Goal: Task Accomplishment & Management: Use online tool/utility

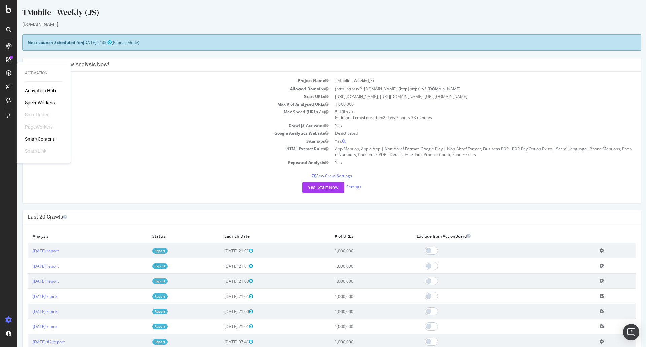
click at [43, 102] on div "SpeedWorkers" at bounding box center [40, 102] width 30 height 7
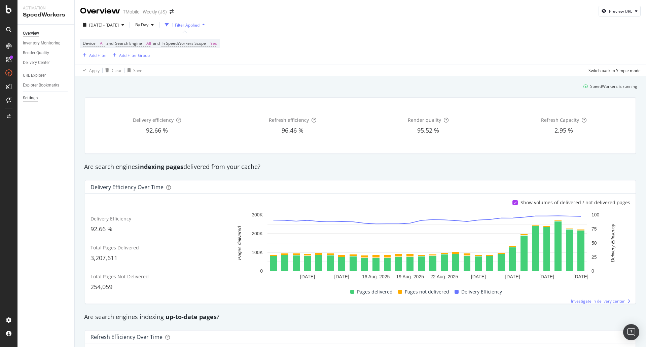
click at [31, 98] on div "Settings" at bounding box center [30, 98] width 15 height 7
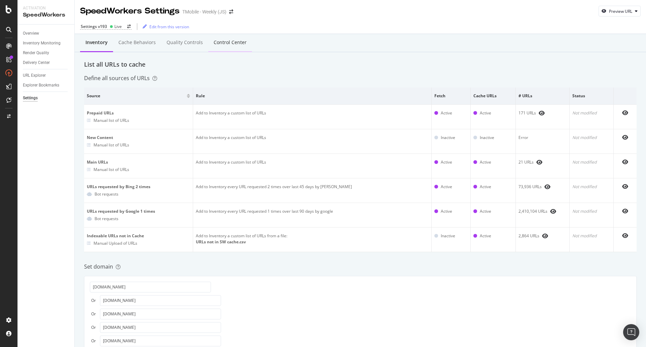
click at [229, 42] on div "Control Center" at bounding box center [230, 42] width 33 height 7
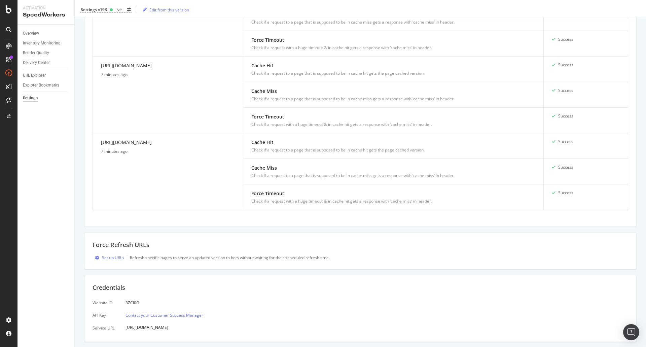
scroll to position [786, 0]
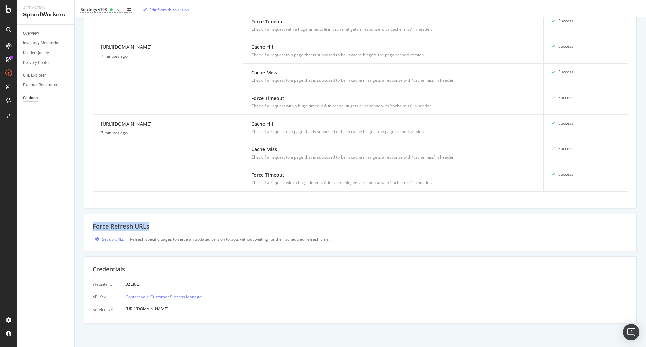
drag, startPoint x: 93, startPoint y: 226, endPoint x: 157, endPoint y: 225, distance: 64.6
click at [157, 225] on div "Force Refresh URLs" at bounding box center [361, 226] width 536 height 9
click at [107, 240] on div "Set up URLs" at bounding box center [113, 239] width 22 height 6
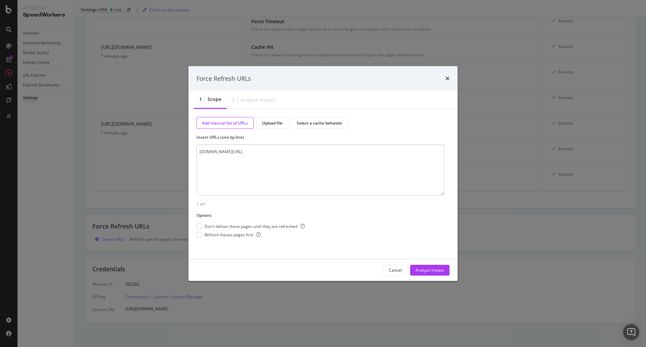
click at [267, 159] on textarea "[DOMAIN_NAME][URL]" at bounding box center [321, 169] width 248 height 51
click at [225, 153] on textarea "[DOMAIN_NAME][URL]" at bounding box center [321, 169] width 248 height 51
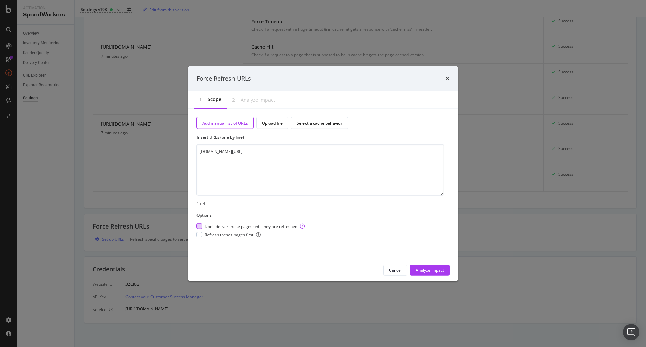
type textarea "[DOMAIN_NAME][URL]"
click at [200, 226] on div "modal" at bounding box center [199, 226] width 5 height 5
click at [199, 235] on div "modal" at bounding box center [199, 234] width 5 height 5
click at [206, 154] on textarea "[DOMAIN_NAME][URL]" at bounding box center [321, 169] width 248 height 51
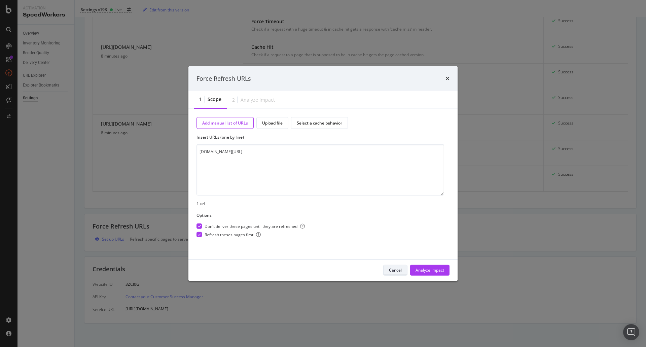
click at [392, 269] on div "Cancel" at bounding box center [395, 270] width 13 height 6
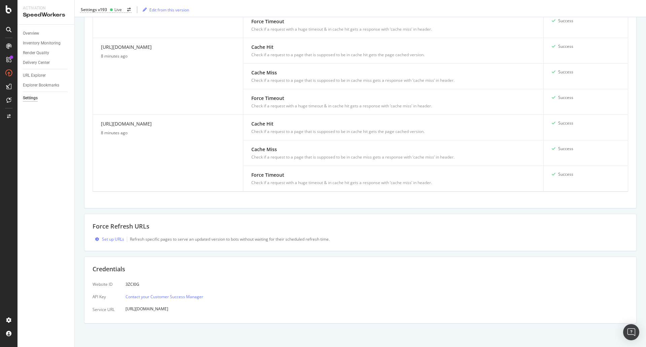
click at [283, 240] on div "Refresh specific pages to serve an updated version to bots without waiting for …" at bounding box center [230, 239] width 200 height 6
click at [295, 239] on div "Refresh specific pages to serve an updated version to bots without waiting for …" at bounding box center [230, 239] width 200 height 6
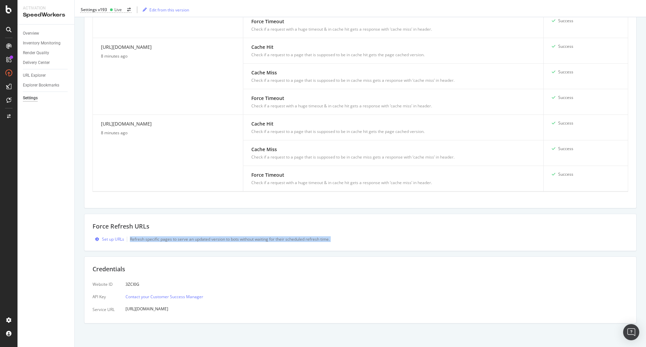
click at [295, 239] on div "Refresh specific pages to serve an updated version to bots without waiting for …" at bounding box center [230, 239] width 200 height 6
click at [320, 237] on div "Refresh specific pages to serve an updated version to bots without waiting for …" at bounding box center [230, 239] width 200 height 6
click at [315, 238] on div "Refresh specific pages to serve an updated version to bots without waiting for …" at bounding box center [230, 239] width 200 height 6
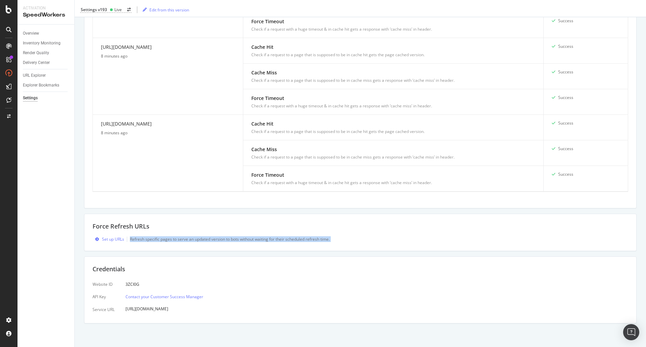
click at [334, 239] on div "Set up URLs Refresh specific pages to serve an updated version to bots without …" at bounding box center [361, 239] width 536 height 6
